Goal: Information Seeking & Learning: Learn about a topic

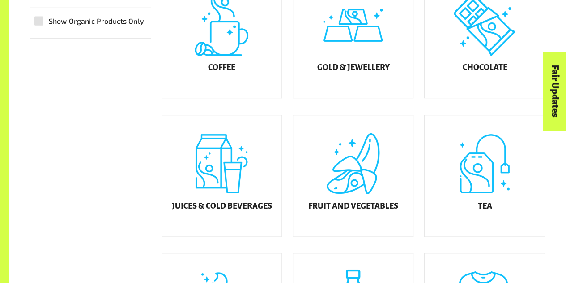
click at [352, 210] on h5 "Fruit and Vegetables" at bounding box center [353, 205] width 90 height 9
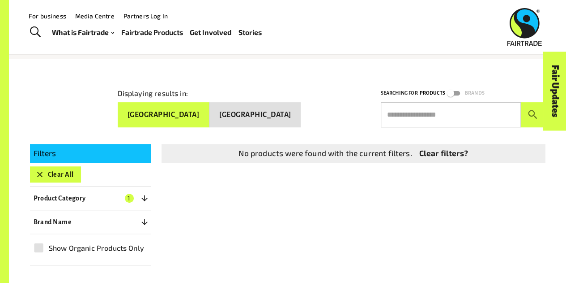
scroll to position [67, 0]
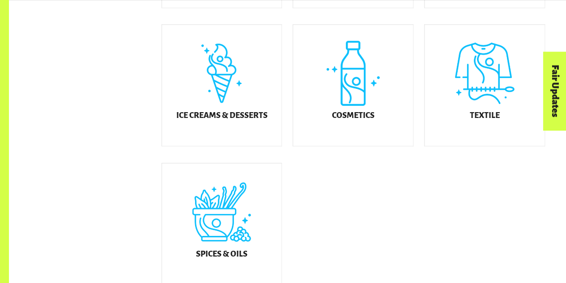
scroll to position [518, 0]
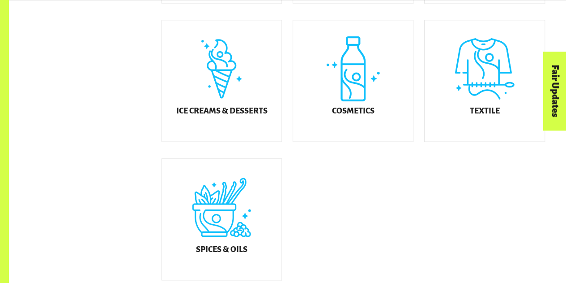
click at [223, 116] on h5 "Ice Creams & Desserts" at bounding box center [221, 111] width 91 height 9
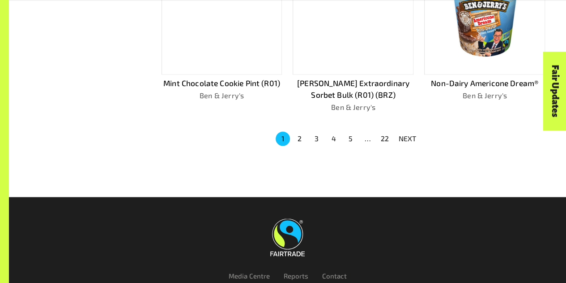
scroll to position [649, 0]
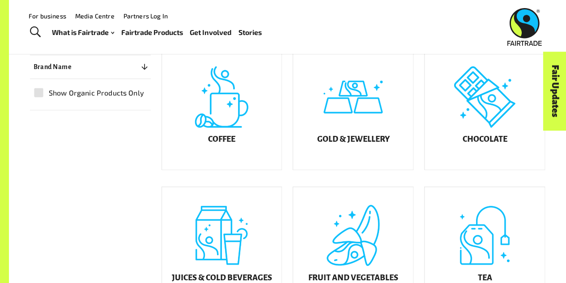
scroll to position [194, 0]
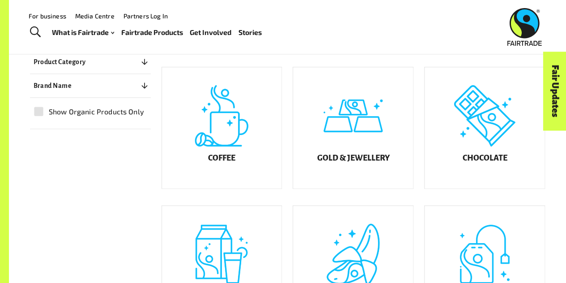
click at [236, 153] on div "Coffee" at bounding box center [222, 127] width 120 height 121
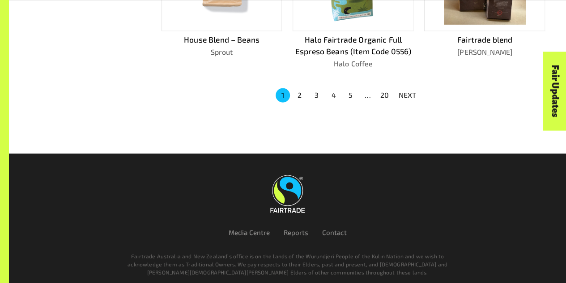
scroll to position [692, 0]
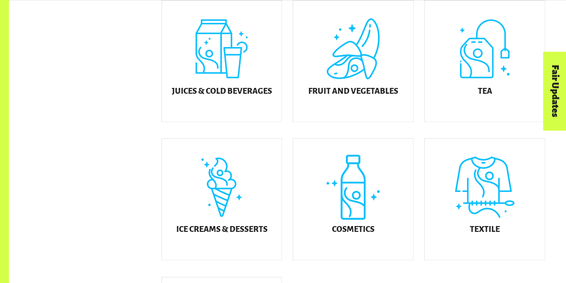
scroll to position [400, 0]
click at [475, 84] on div "Tea" at bounding box center [485, 60] width 120 height 121
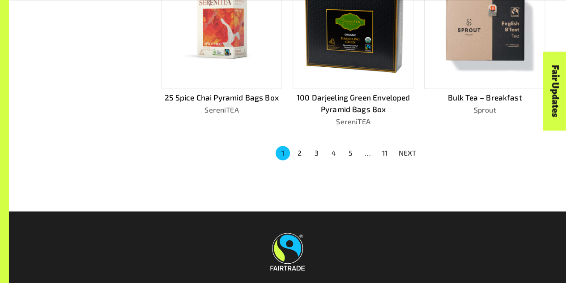
scroll to position [602, 0]
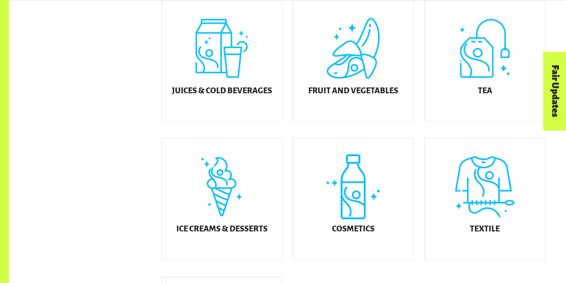
scroll to position [531, 0]
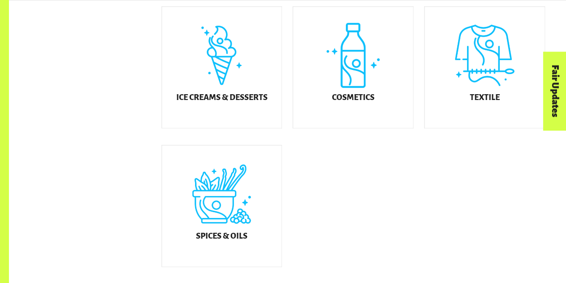
click at [364, 97] on div "Cosmetics" at bounding box center [353, 67] width 120 height 121
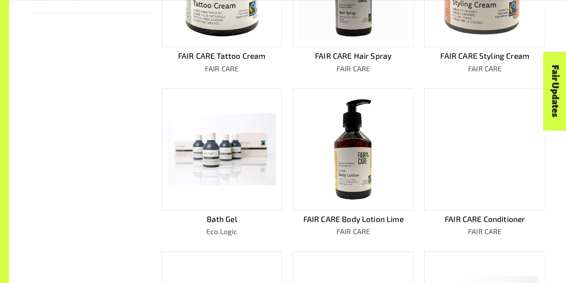
scroll to position [327, 0]
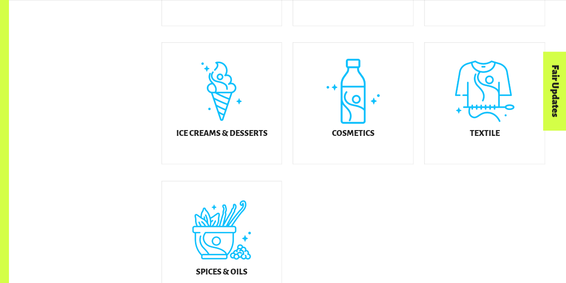
click at [238, 257] on div "Spices & Oils" at bounding box center [222, 241] width 120 height 121
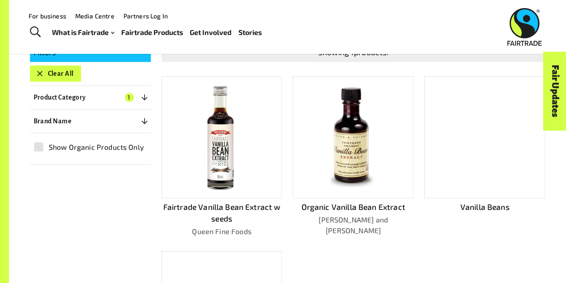
scroll to position [158, 0]
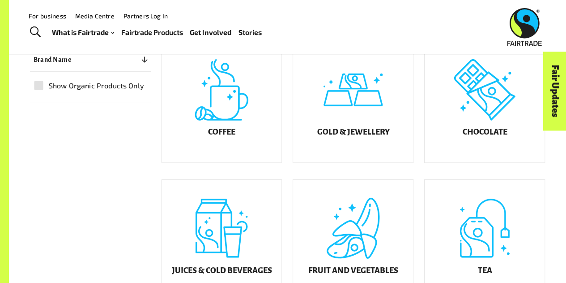
click at [480, 137] on h5 "Chocolate" at bounding box center [485, 132] width 45 height 9
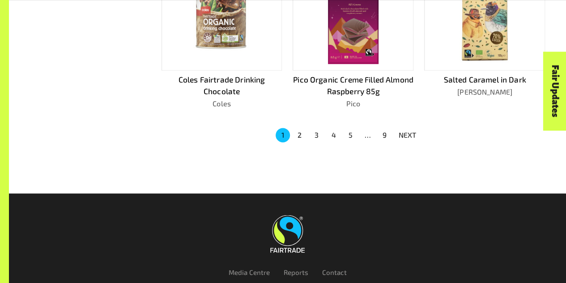
scroll to position [641, 0]
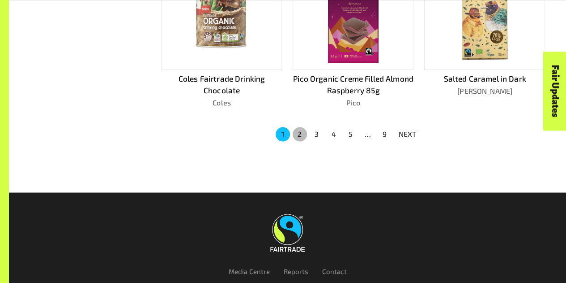
click at [301, 132] on button "2" at bounding box center [300, 134] width 14 height 14
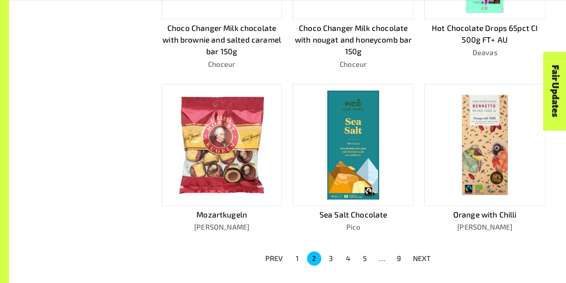
scroll to position [531, 0]
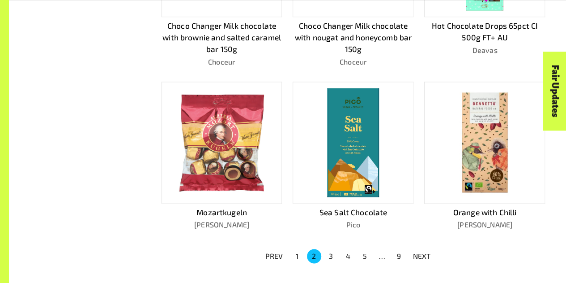
click at [331, 251] on button "3" at bounding box center [331, 255] width 14 height 14
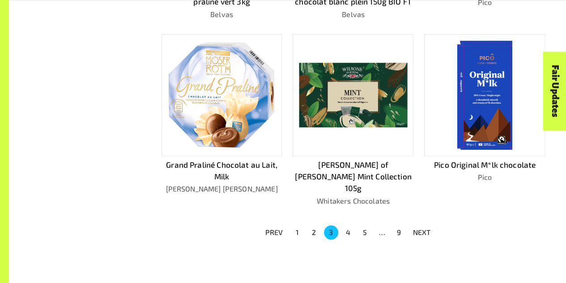
scroll to position [567, 0]
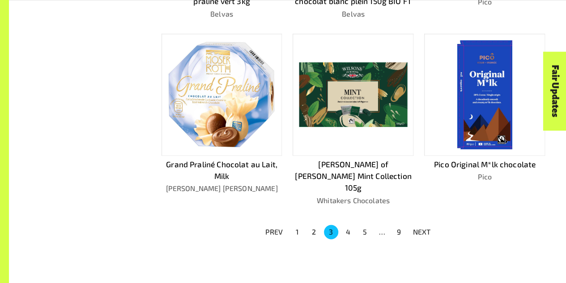
click at [350, 224] on button "4" at bounding box center [348, 231] width 14 height 14
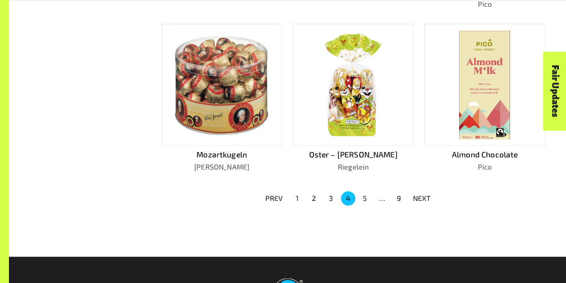
scroll to position [577, 0]
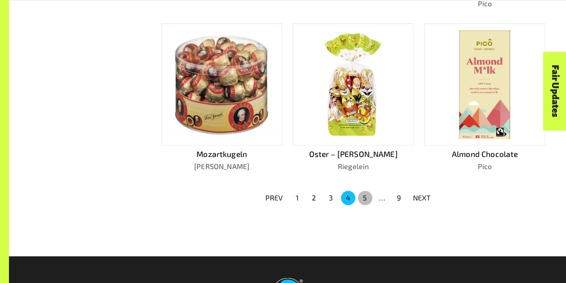
click at [363, 192] on button "5" at bounding box center [365, 197] width 14 height 14
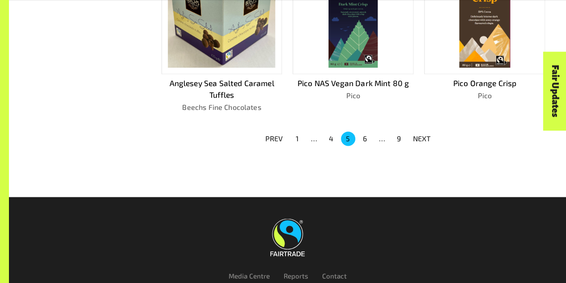
scroll to position [637, 0]
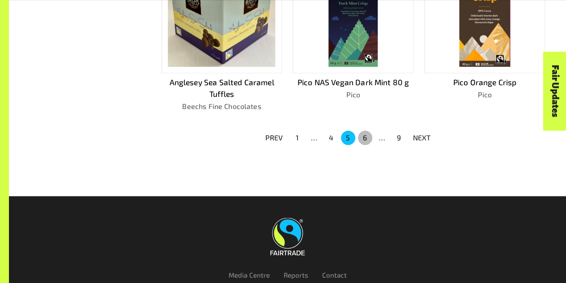
click at [363, 134] on button "6" at bounding box center [365, 137] width 14 height 14
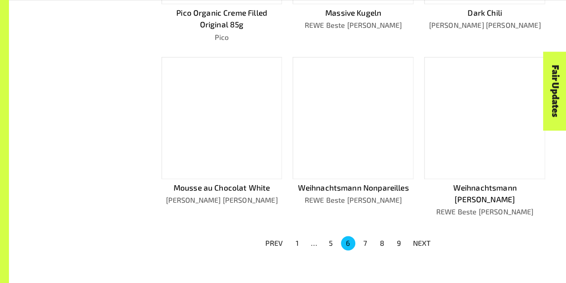
scroll to position [543, 0]
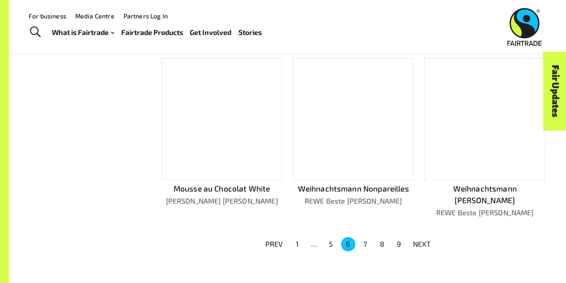
click at [364, 236] on button "7" at bounding box center [365, 243] width 14 height 14
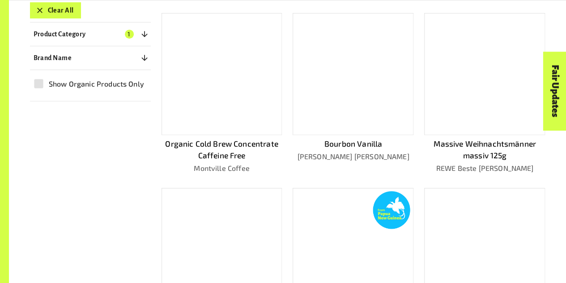
scroll to position [240, 0]
